Goal: Check status

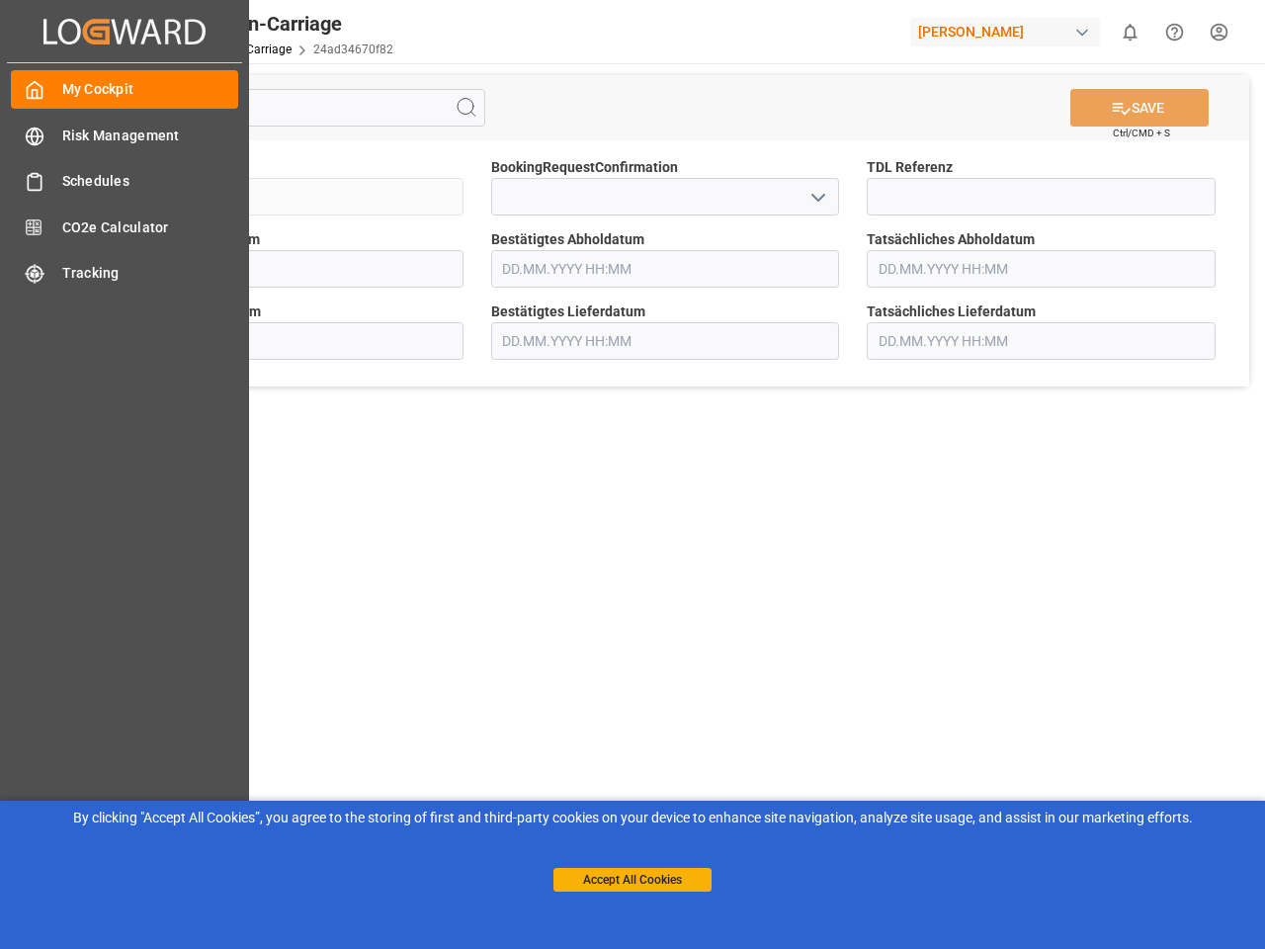
click at [632, 474] on main "SAVE Ctrl/CMD + S Sendung QKA25-011254 BookingRequestConfirmation TDL Referenz …" at bounding box center [665, 500] width 1192 height 875
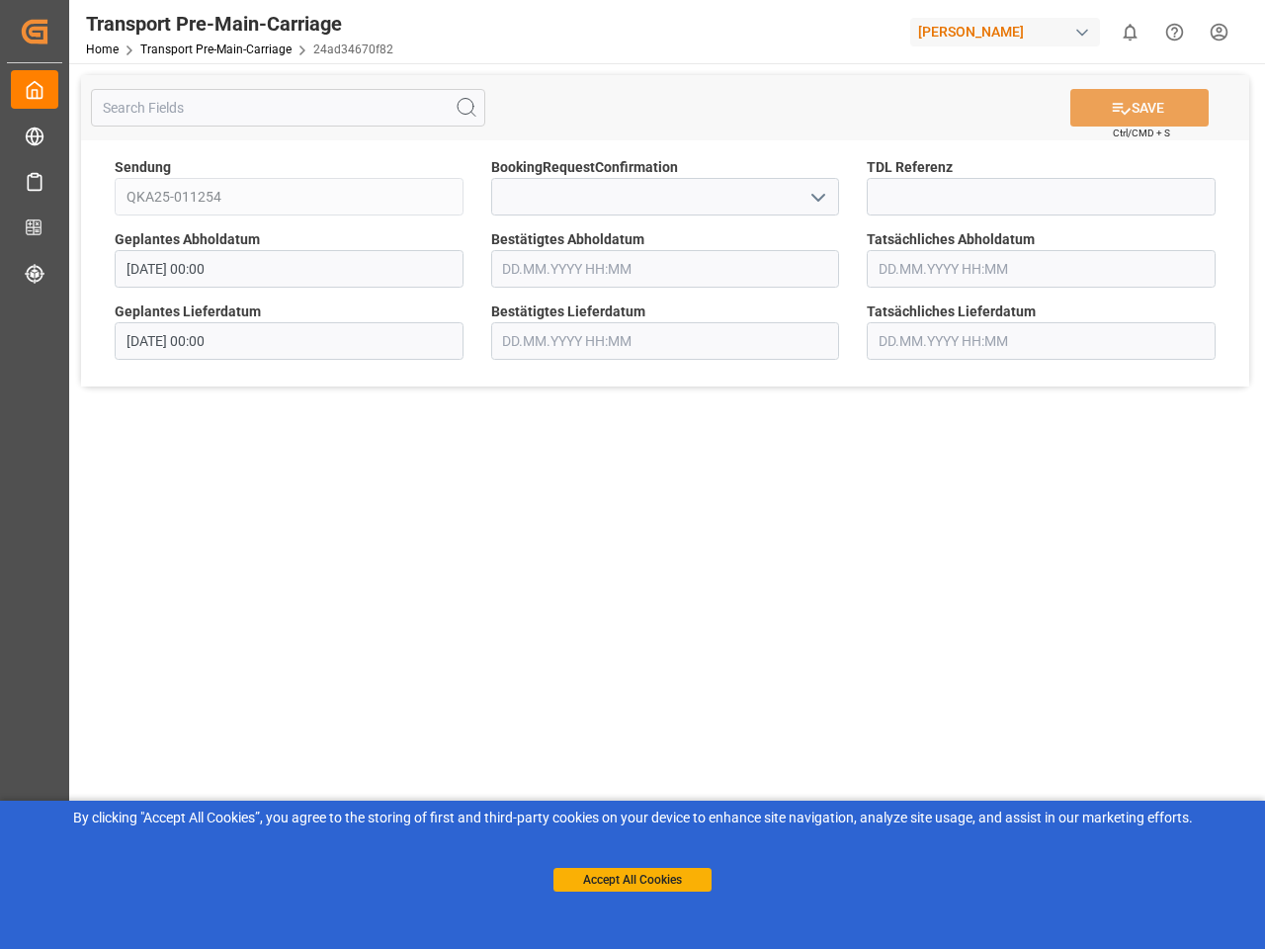
click at [49, 31] on icon "Created by potrace 1.15, written by [PERSON_NAME] [DATE]-[DATE]" at bounding box center [35, 32] width 30 height 32
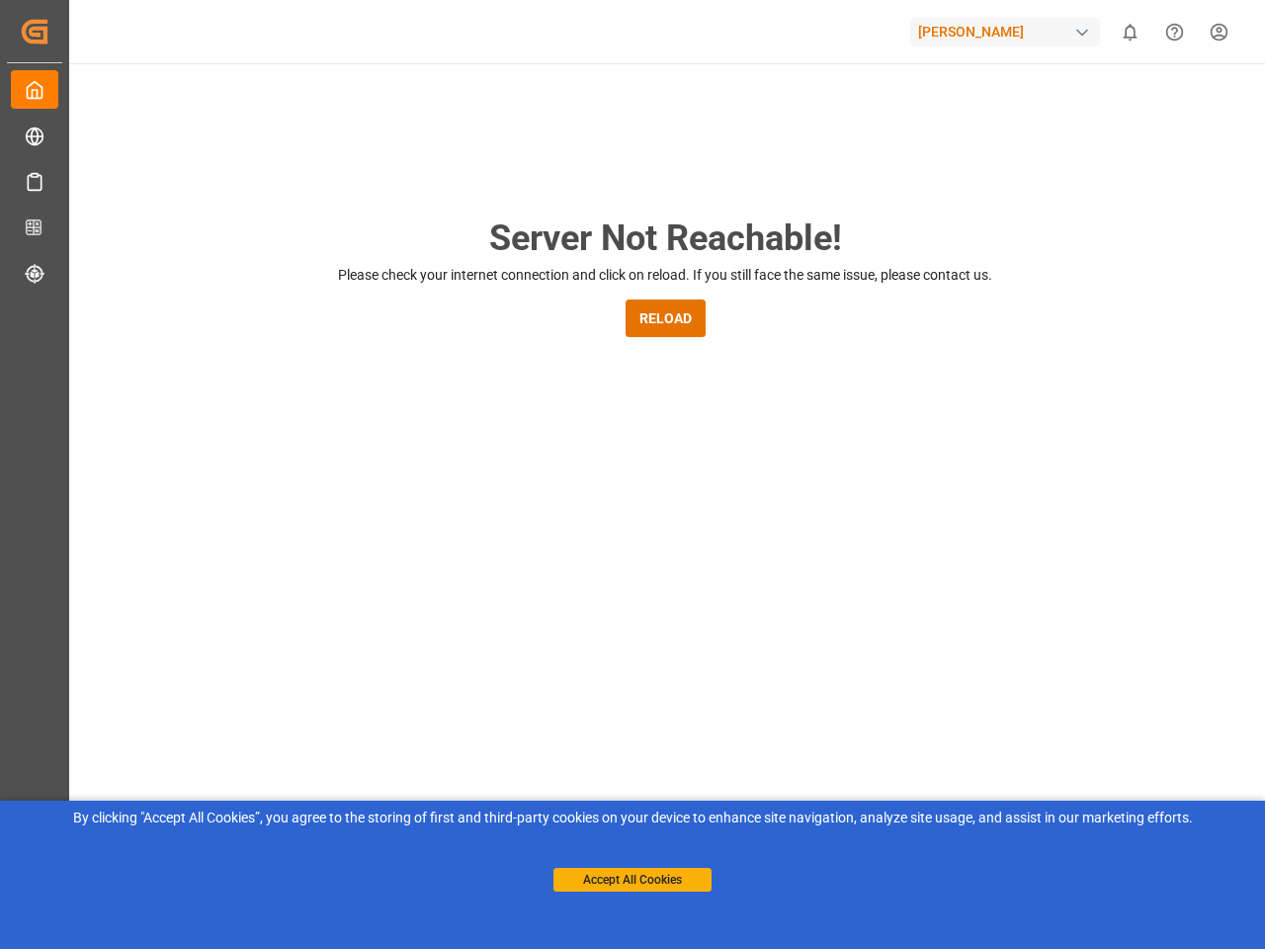
click at [1009, 32] on div "[PERSON_NAME]" at bounding box center [1005, 32] width 190 height 29
click at [1130, 32] on html "Created by potrace 1.15, written by [PERSON_NAME] [DATE]-[DATE] Created by potr…" at bounding box center [632, 474] width 1265 height 949
click at [1174, 32] on icon "Help Center" at bounding box center [1174, 32] width 21 height 21
click at [466, 108] on div "Server Not Reachable! Please check your internet connection and click on reload…" at bounding box center [665, 756] width 1200 height 1387
click at [1139, 108] on div "Server Not Reachable! Please check your internet connection and click on reload…" at bounding box center [665, 756] width 1200 height 1387
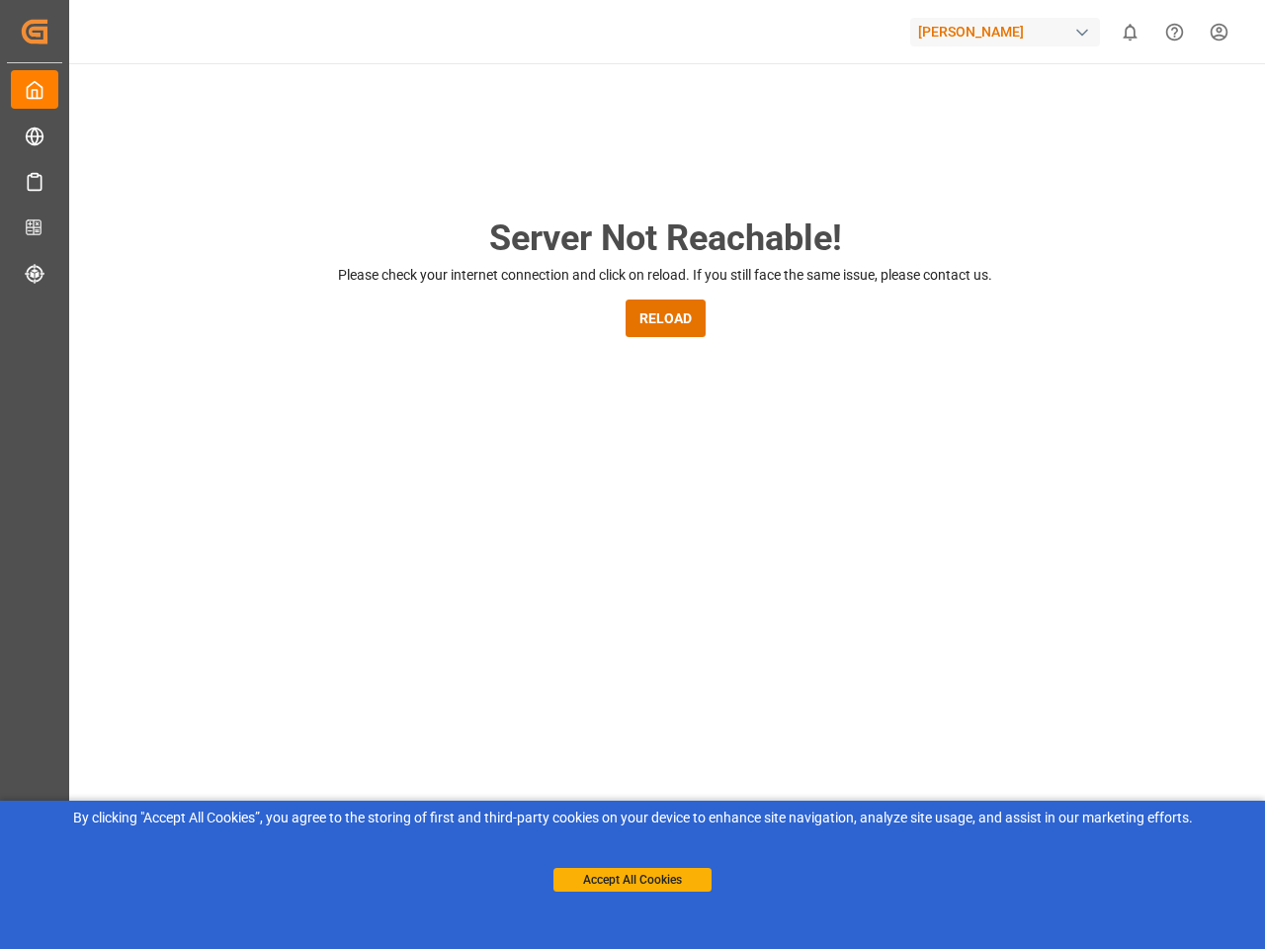
click at [817, 197] on div "Server Not Reachable! Please check your internet connection and click on reload…" at bounding box center [665, 756] width 1200 height 1387
click at [632, 880] on button "Accept All Cookies" at bounding box center [632, 880] width 158 height 24
